Goal: Find specific page/section: Find specific page/section

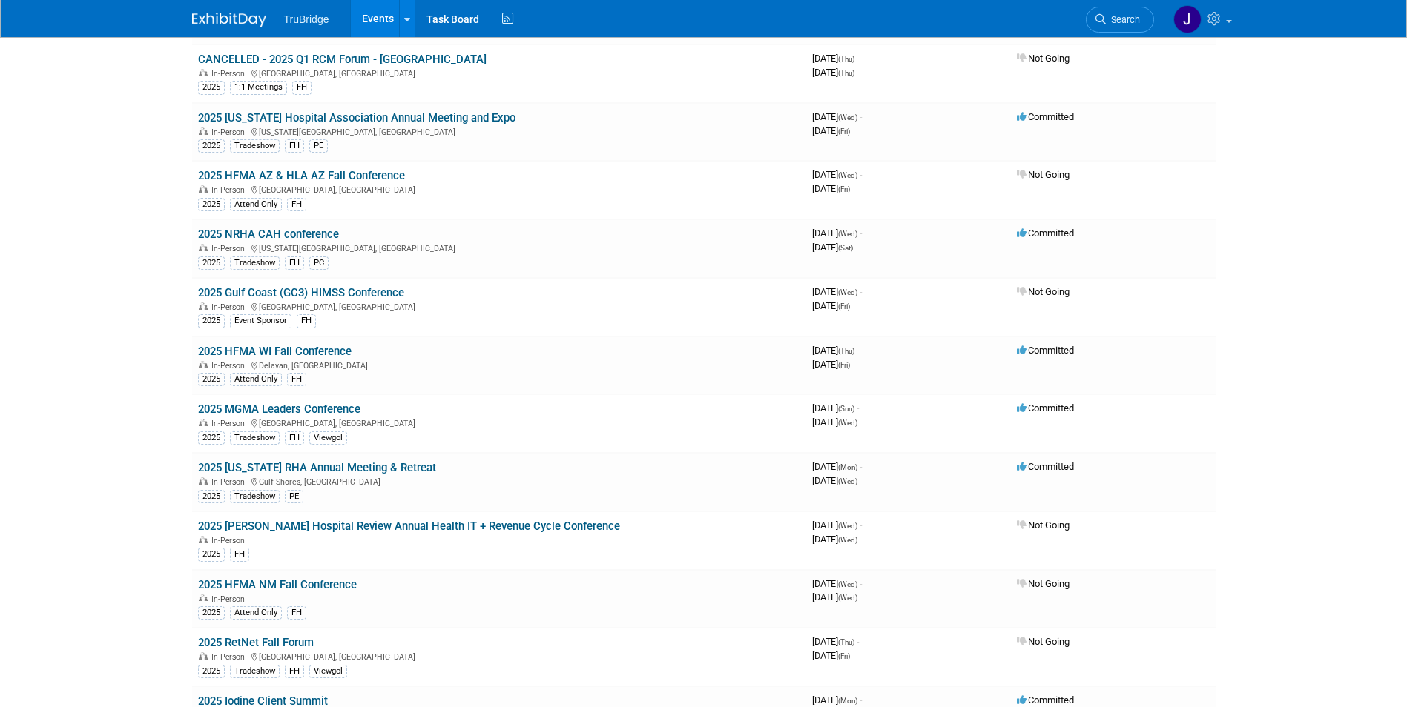
scroll to position [2039, 0]
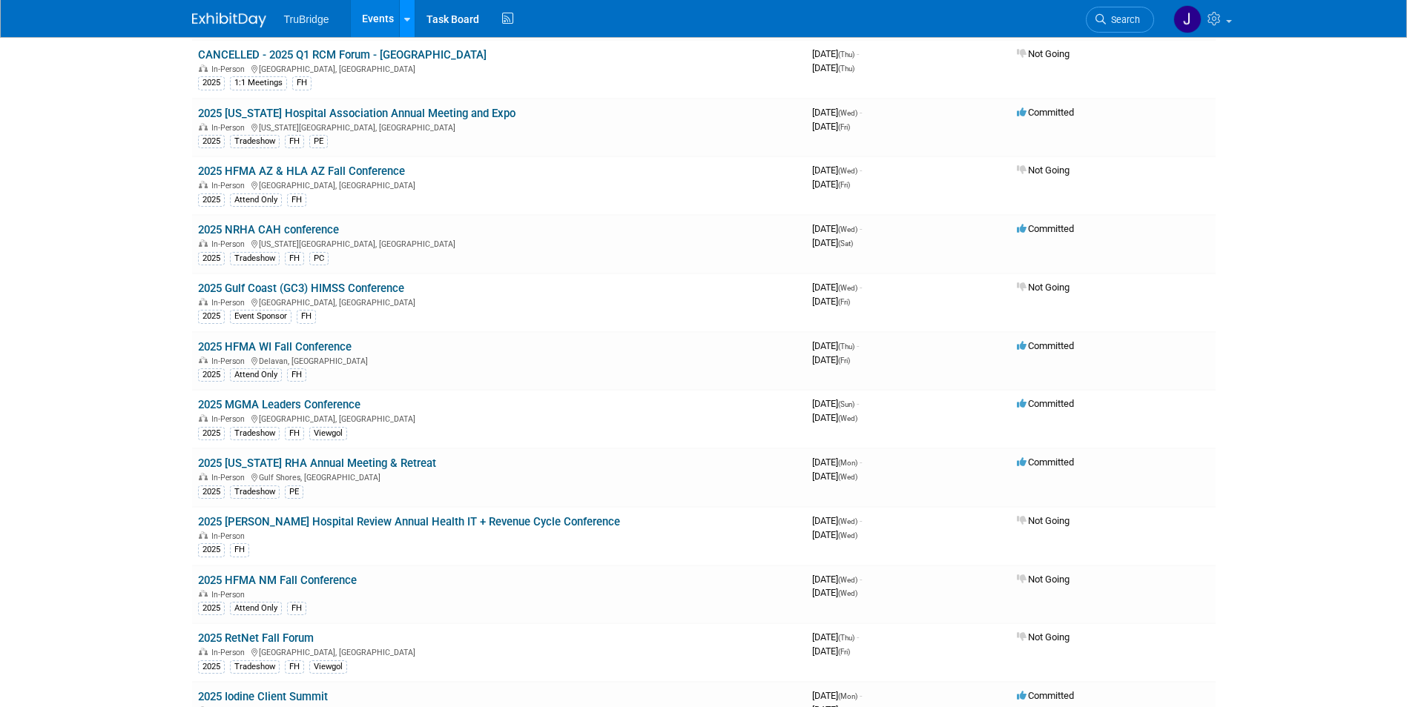
click at [405, 20] on icon at bounding box center [407, 20] width 6 height 10
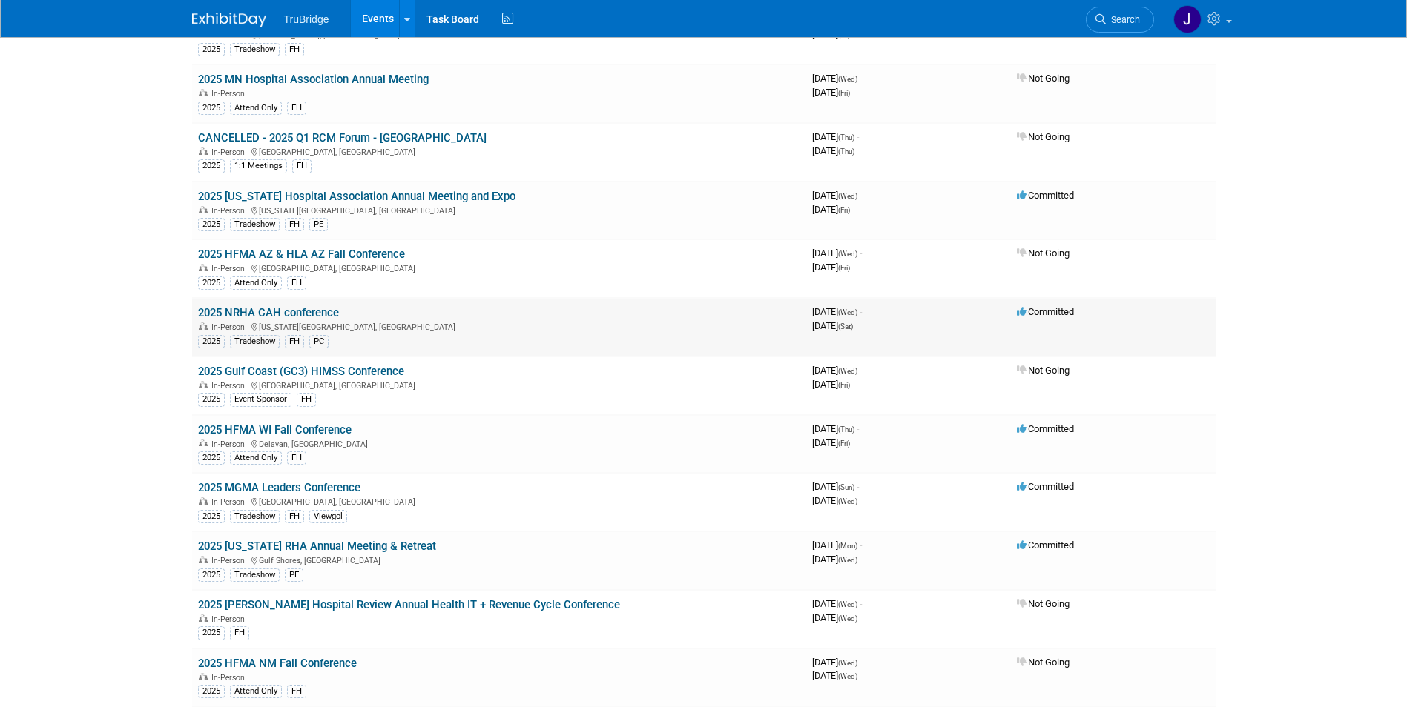
scroll to position [1946, 0]
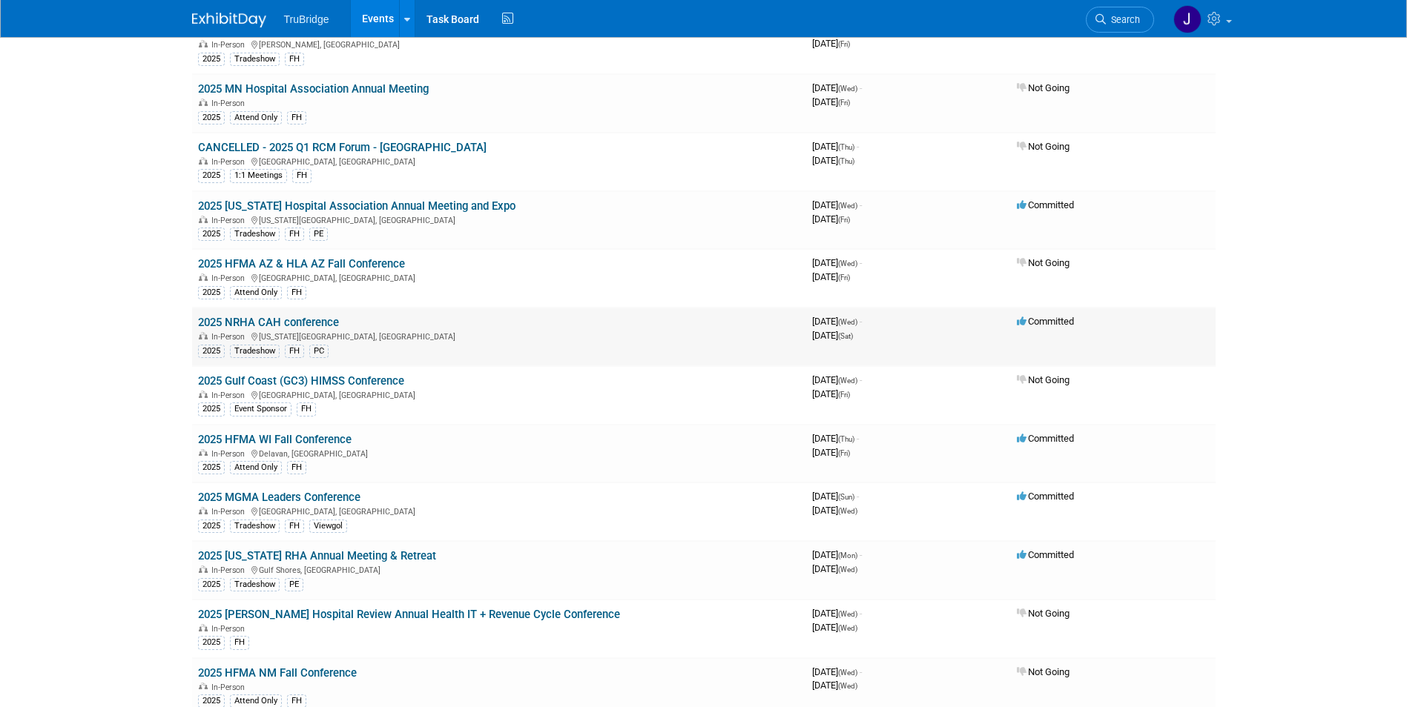
click at [313, 321] on link "2025 NRHA CAH conference" at bounding box center [268, 322] width 141 height 13
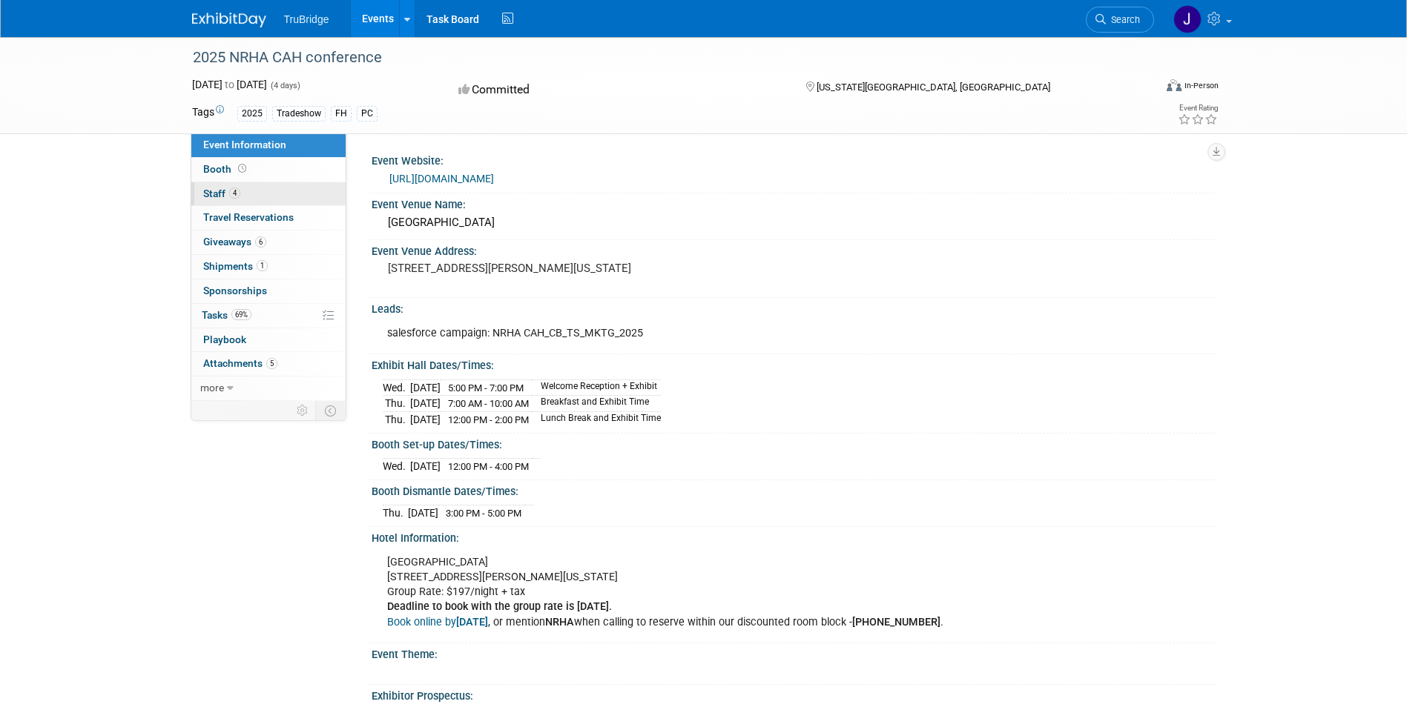
click at [216, 194] on span "Staff 4" at bounding box center [221, 194] width 37 height 12
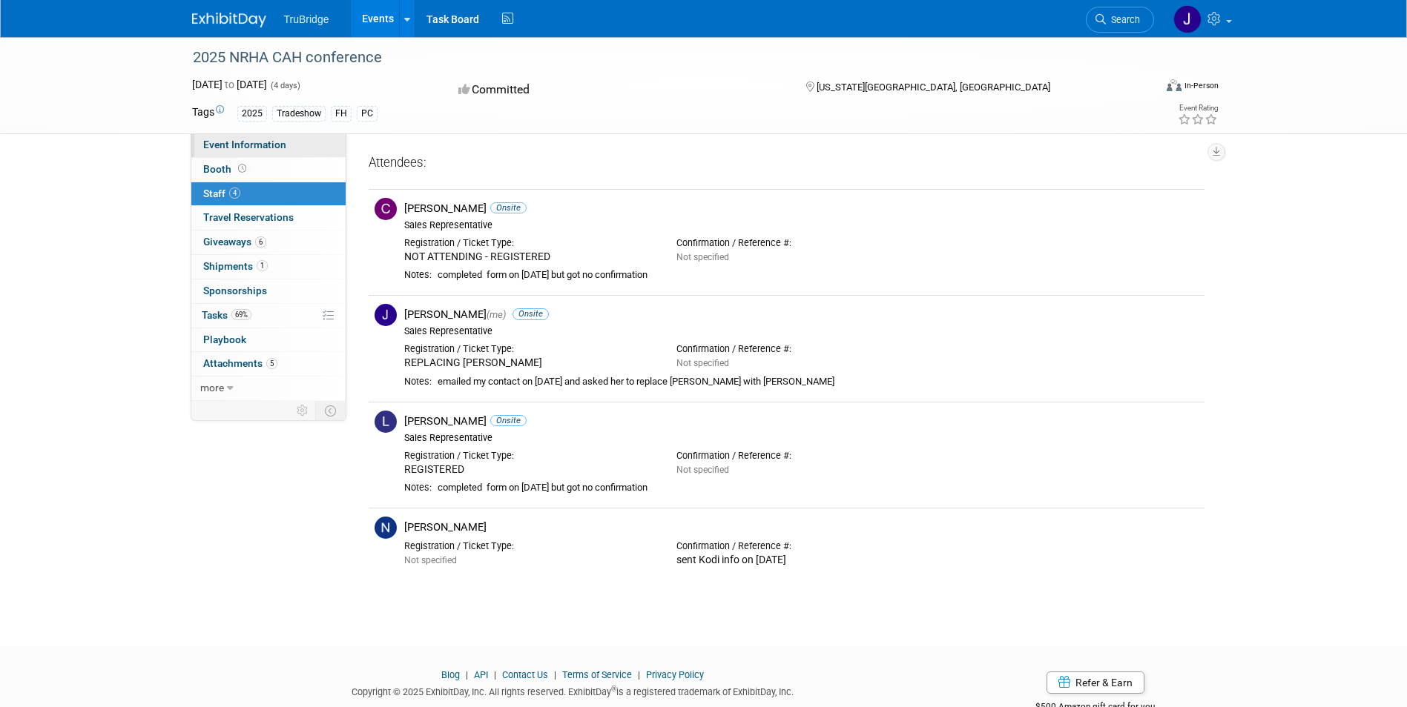
click at [230, 140] on span "Event Information" at bounding box center [244, 145] width 83 height 12
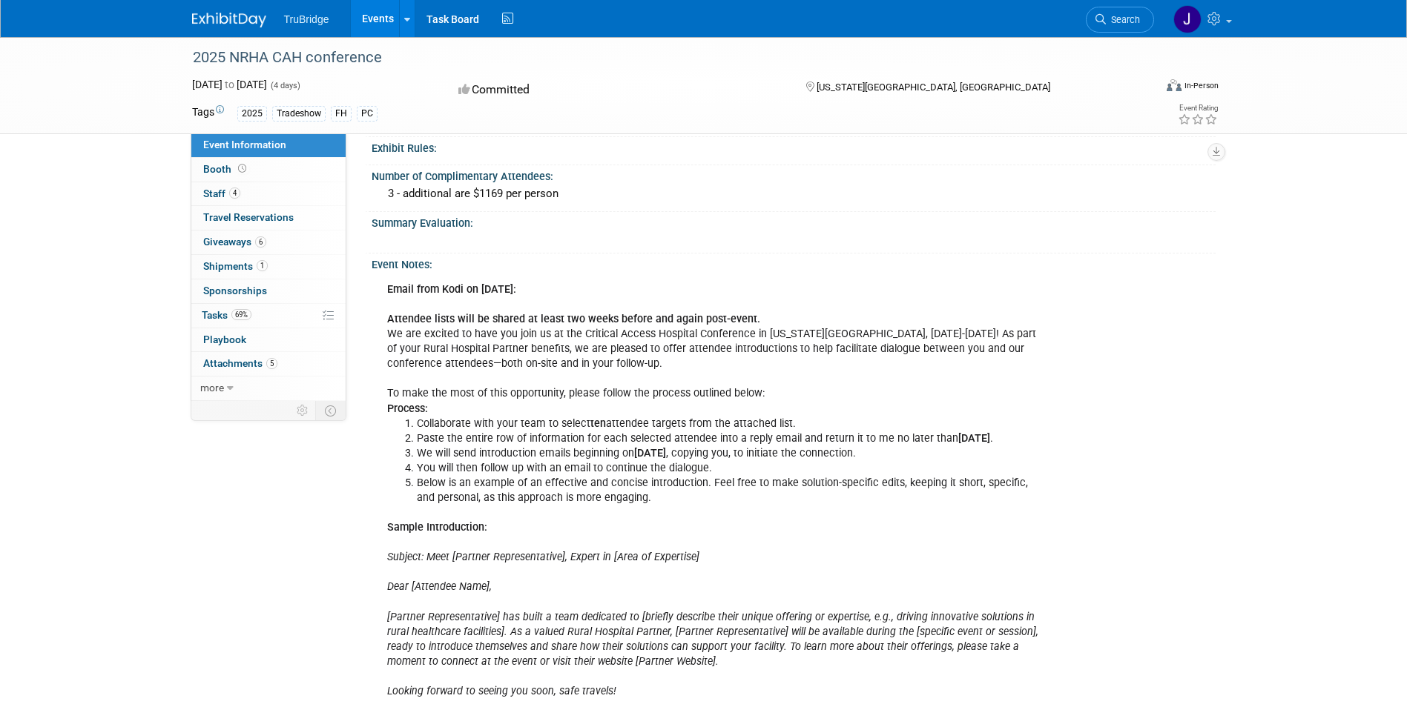
scroll to position [667, 0]
